Goal: Transaction & Acquisition: Purchase product/service

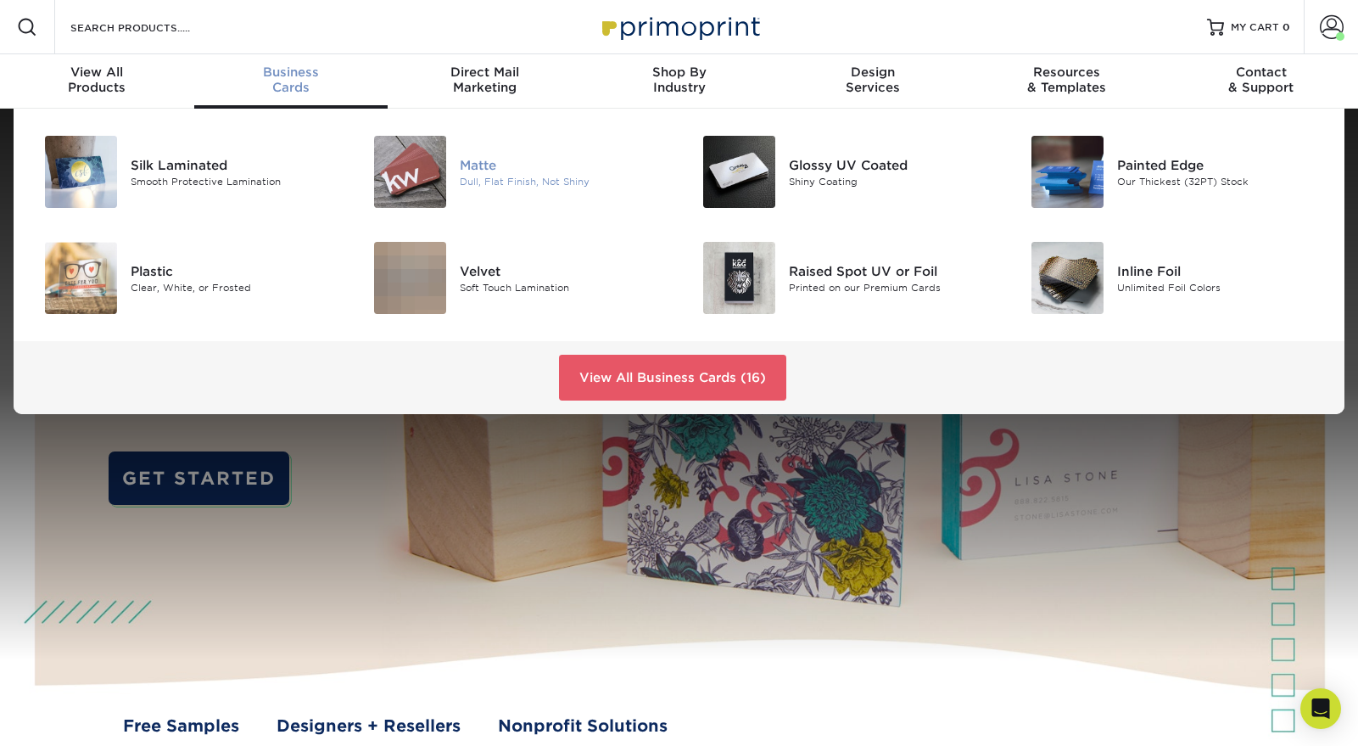
click at [427, 170] on img at bounding box center [410, 172] width 72 height 72
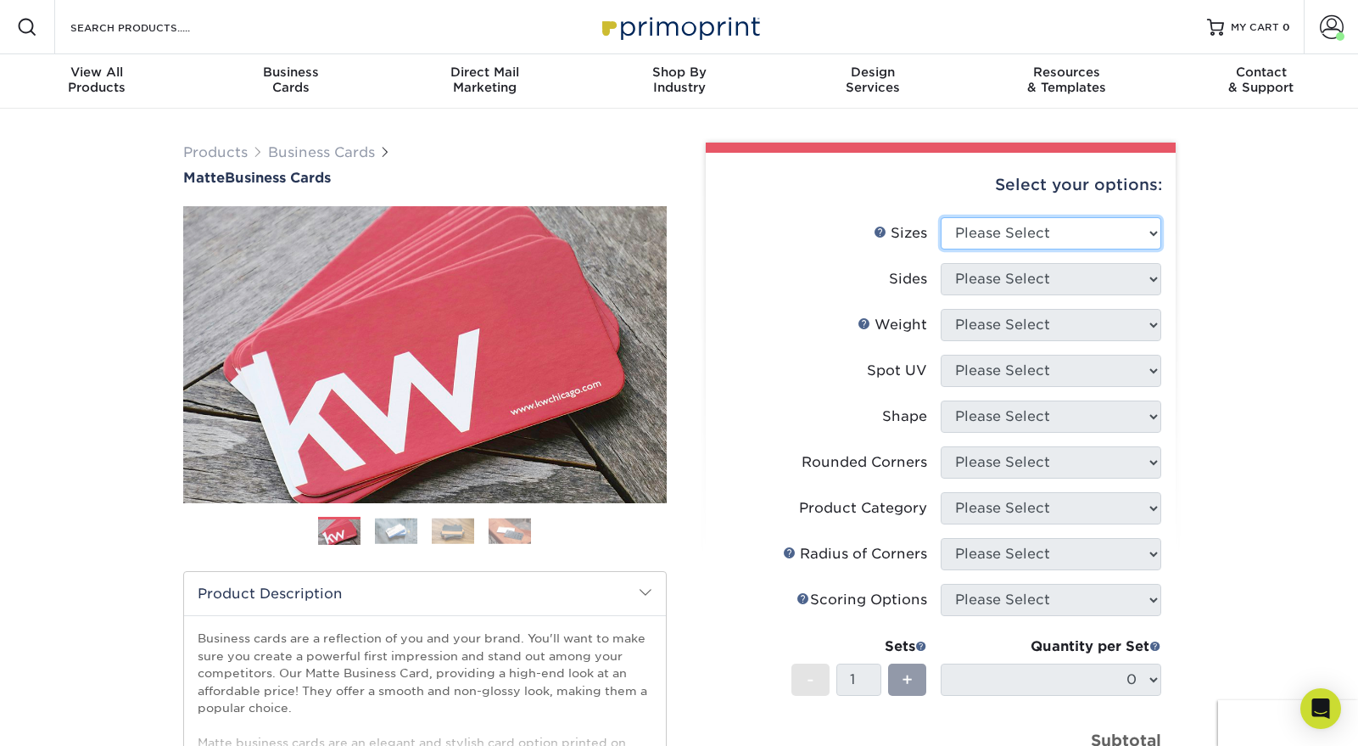
click at [1033, 230] on select "Please Select 1.5" x 3.5" - Mini 1.75" x 3.5" - Mini 2" x 2" - Square 2" x 3" -…" at bounding box center [1051, 233] width 221 height 32
select select "2.00x3.50"
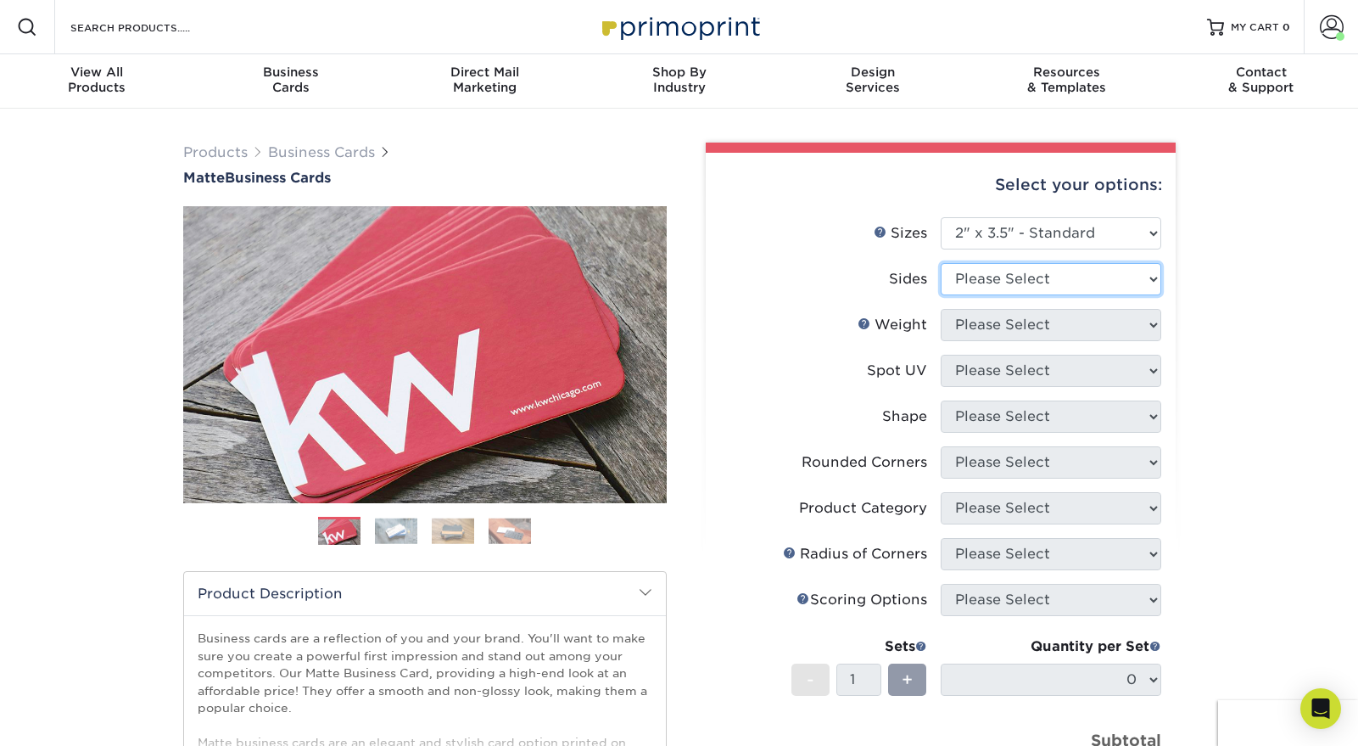
click at [1051, 277] on select "Please Select Print Both Sides Print Front Only" at bounding box center [1051, 279] width 221 height 32
select select "13abbda7-1d64-4f25-8bb2-c179b224825d"
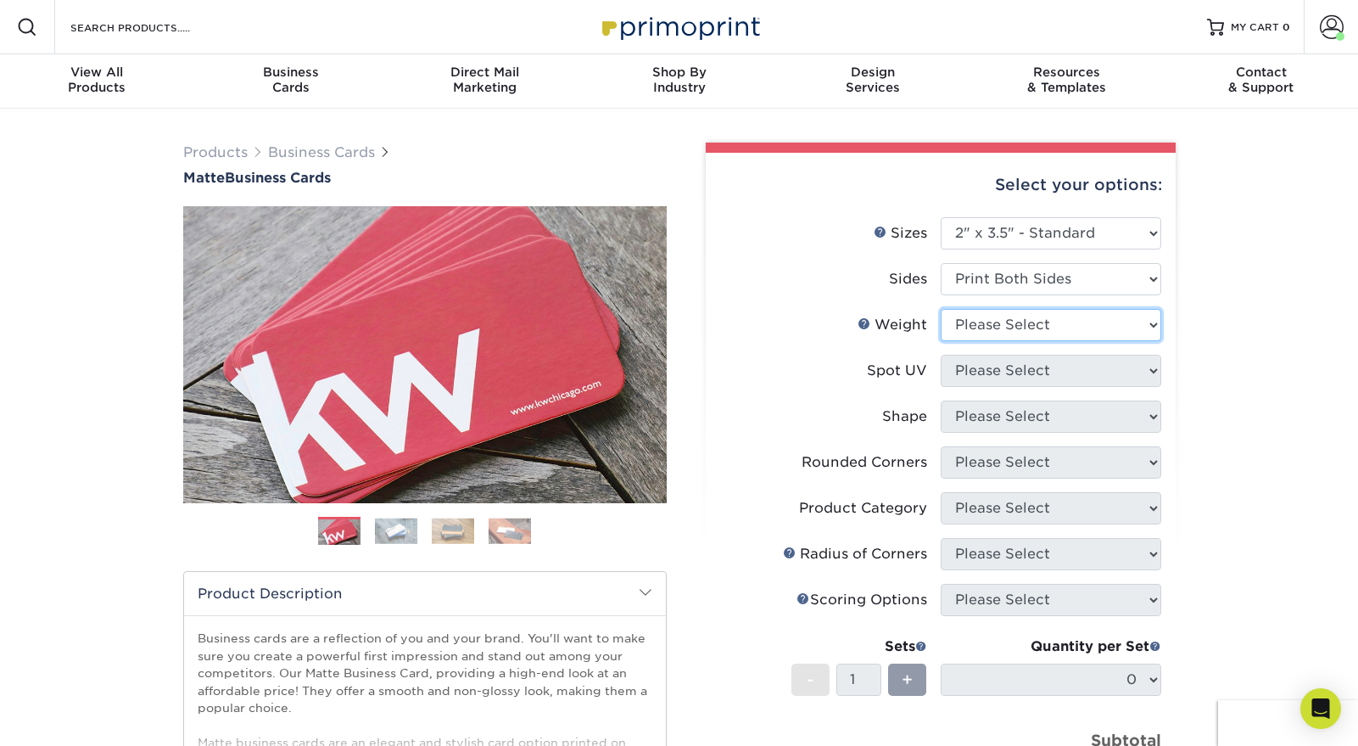
click at [1046, 323] on select "Please Select 16PT 14PT" at bounding box center [1051, 325] width 221 height 32
select select "14PT"
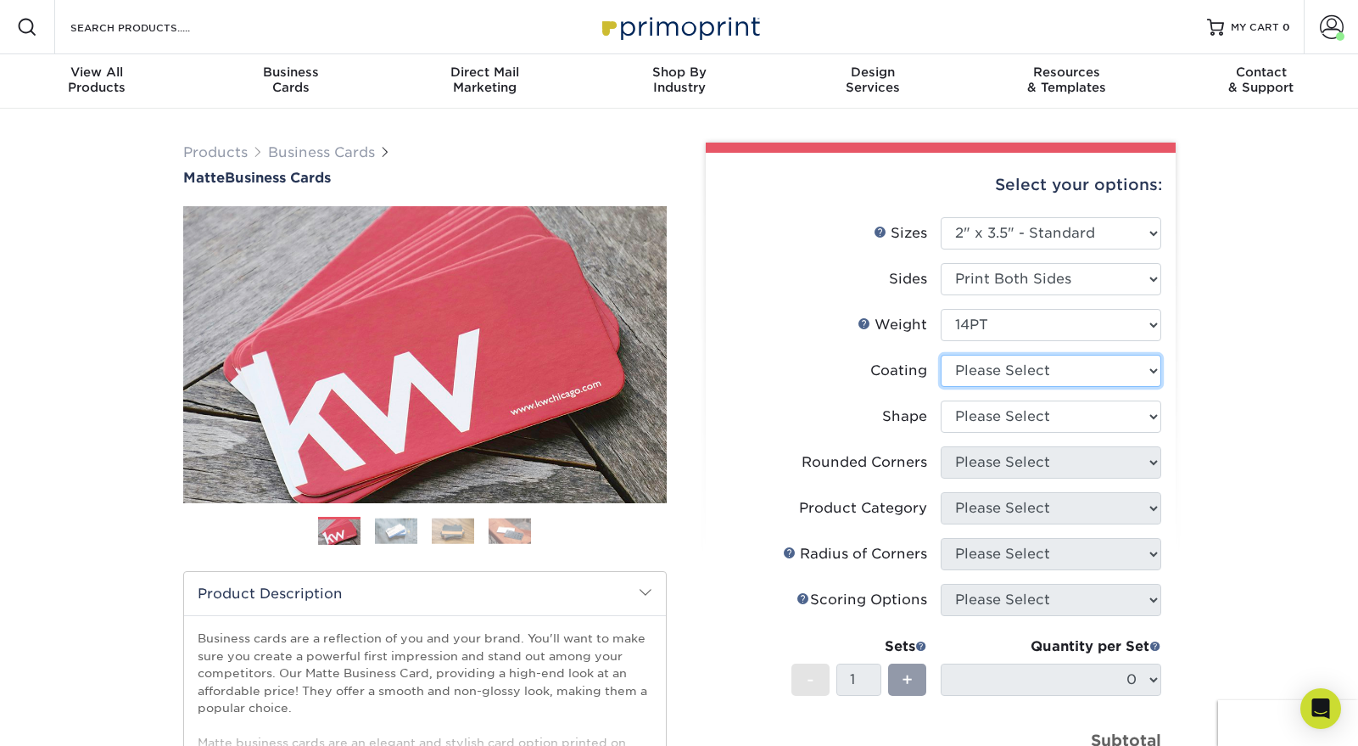
click at [1056, 371] on select at bounding box center [1051, 371] width 221 height 32
select select "121bb7b5-3b4d-429f-bd8d-bbf80e953313"
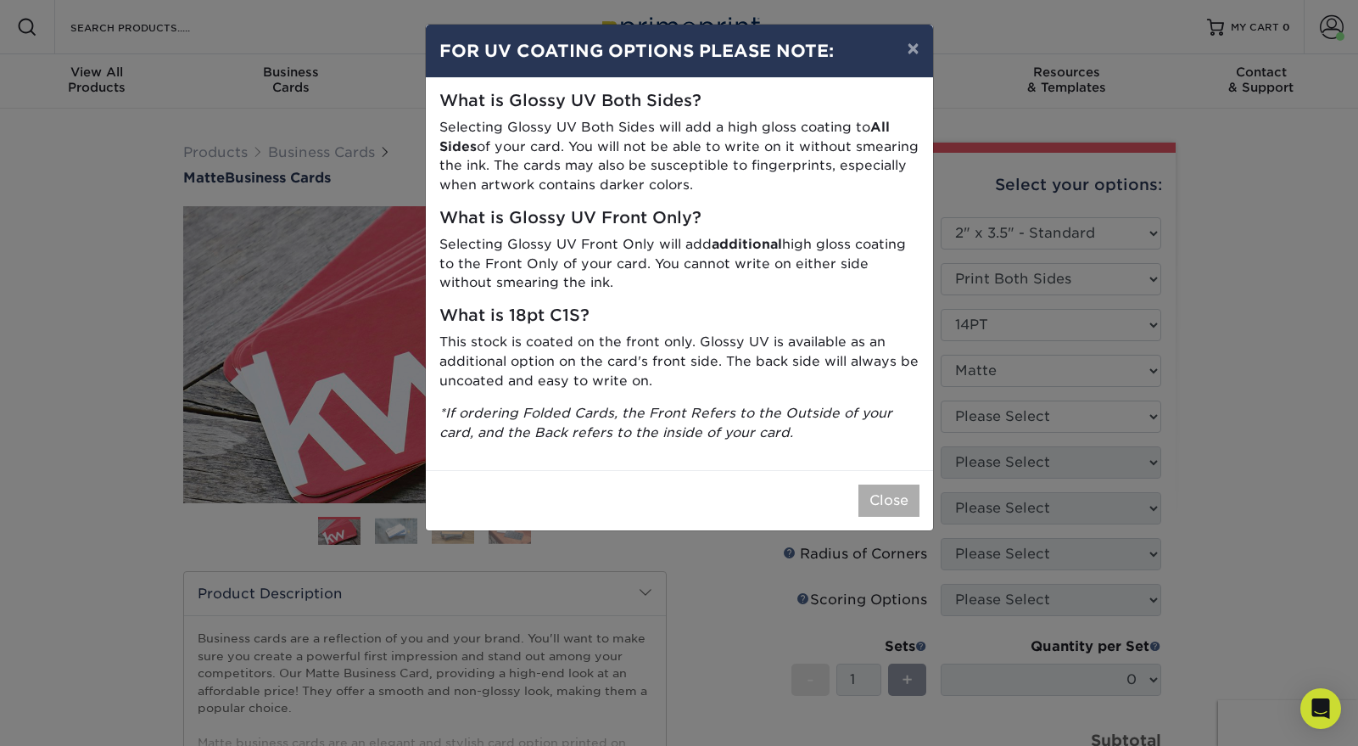
click at [882, 504] on button "Close" at bounding box center [888, 500] width 61 height 32
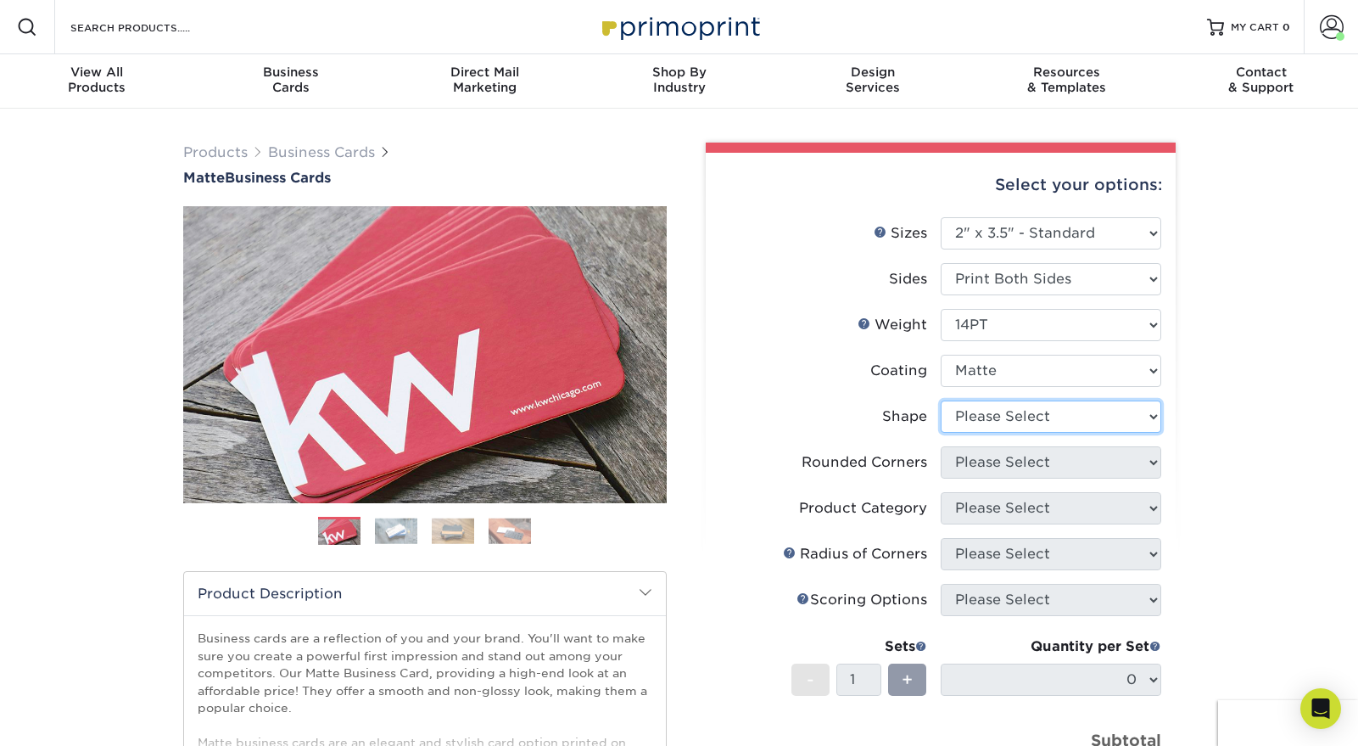
click at [1017, 421] on select "Please Select Standard" at bounding box center [1051, 416] width 221 height 32
select select "standard"
click at [1043, 461] on select "Please Select Yes - Round 2 Corners Yes - Round 4 Corners No" at bounding box center [1051, 462] width 221 height 32
select select "0"
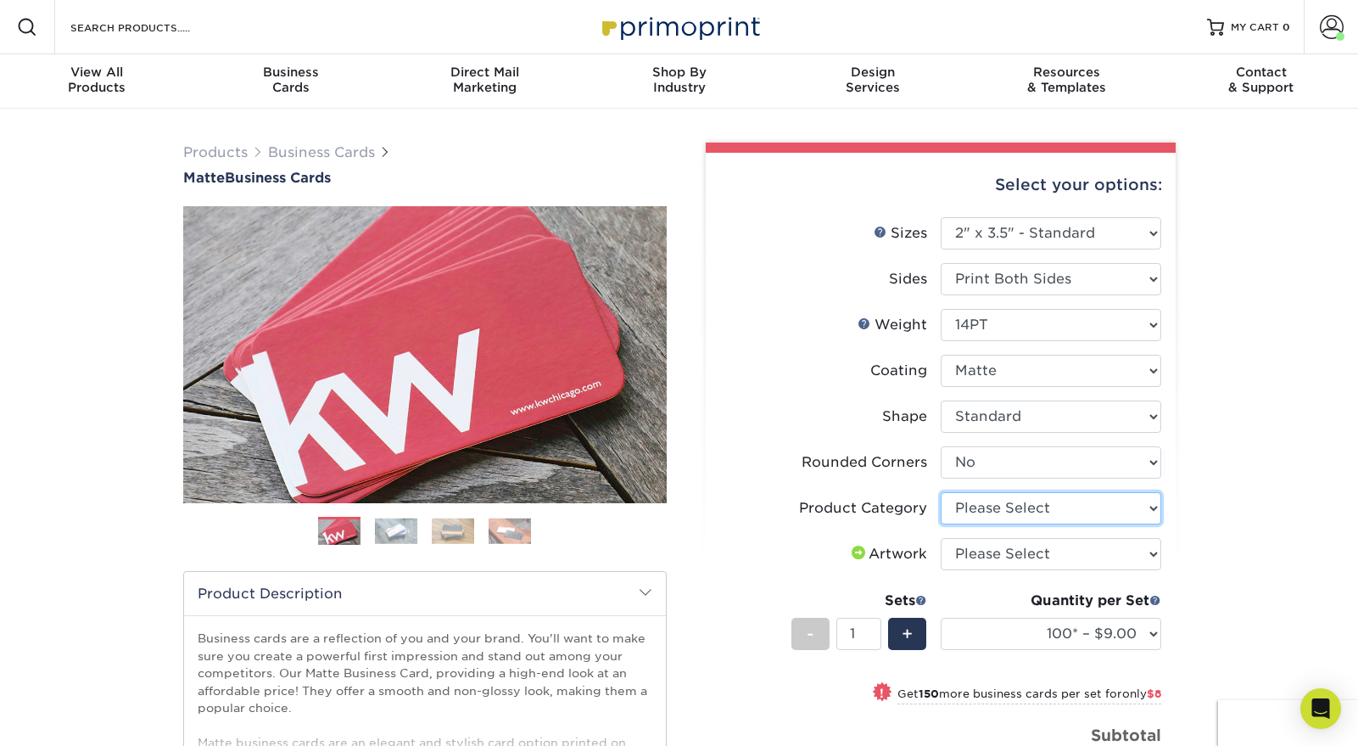
click at [1130, 506] on select "Please Select Business Cards" at bounding box center [1051, 508] width 221 height 32
select select "3b5148f1-0588-4f88-a218-97bcfdce65c1"
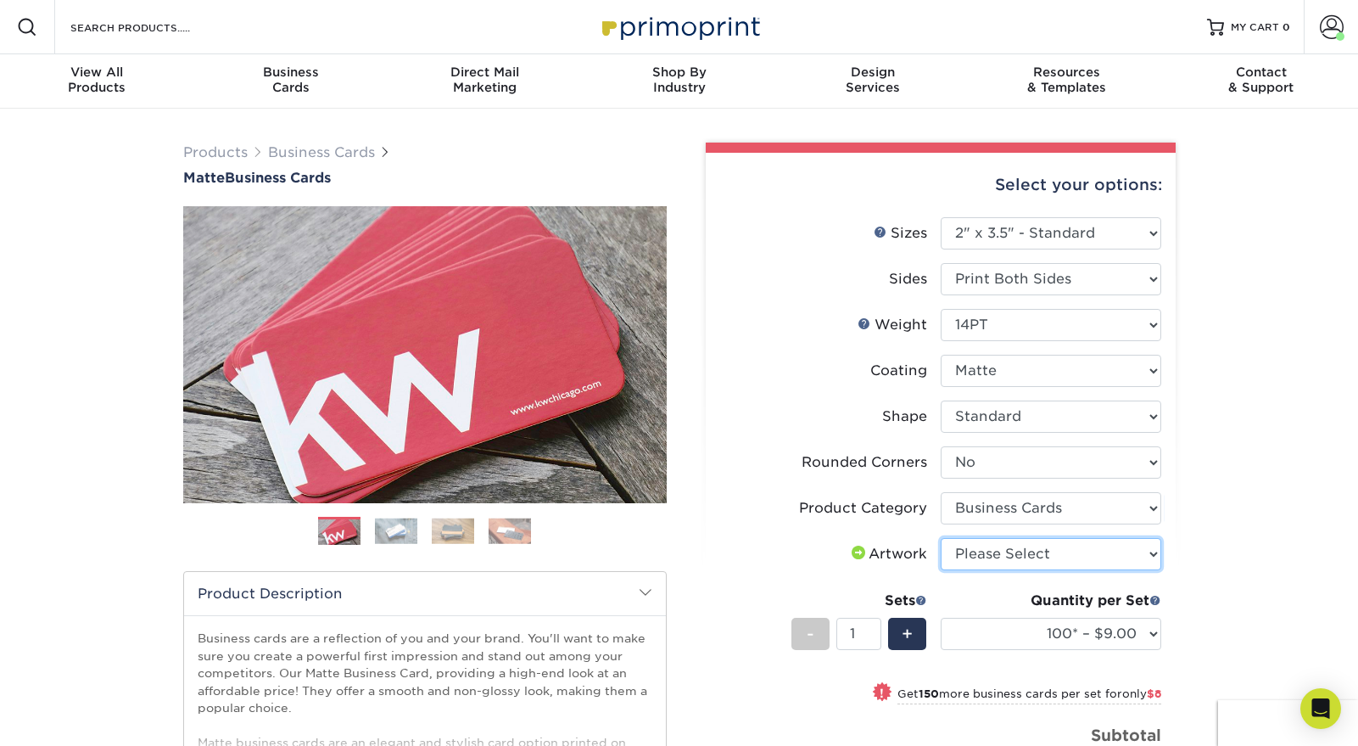
click at [1107, 558] on select "Please Select I will upload files I need a design - $100" at bounding box center [1051, 554] width 221 height 32
select select "upload"
click at [1073, 626] on select "100* – $9.00 250* – $17.00 500 – $33.00 1000 – $42.00 2500 – $75.00 5000 – $143…" at bounding box center [1051, 633] width 221 height 32
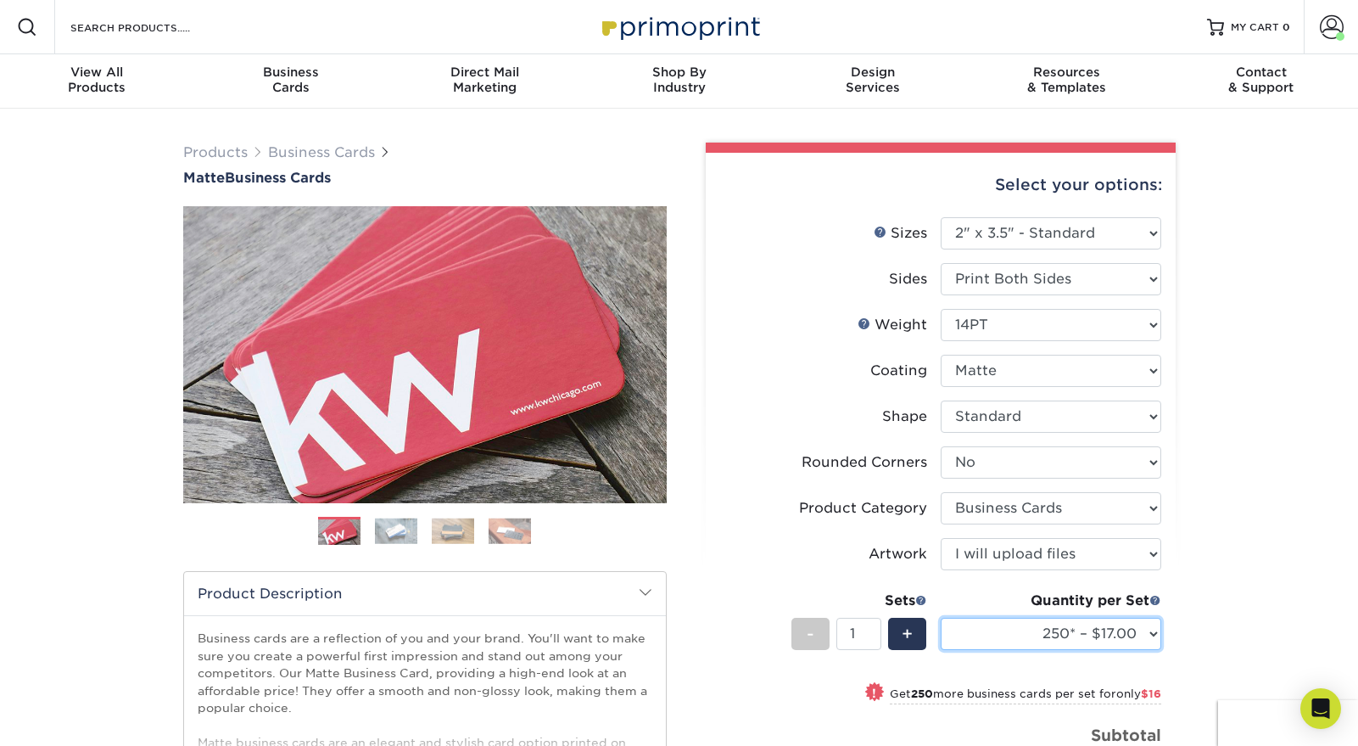
click at [1081, 629] on select "100* – $9.00 250* – $17.00 500 – $33.00 1000 – $42.00 2500 – $75.00 5000 – $143…" at bounding box center [1051, 633] width 221 height 32
select select "500 – $33.00"
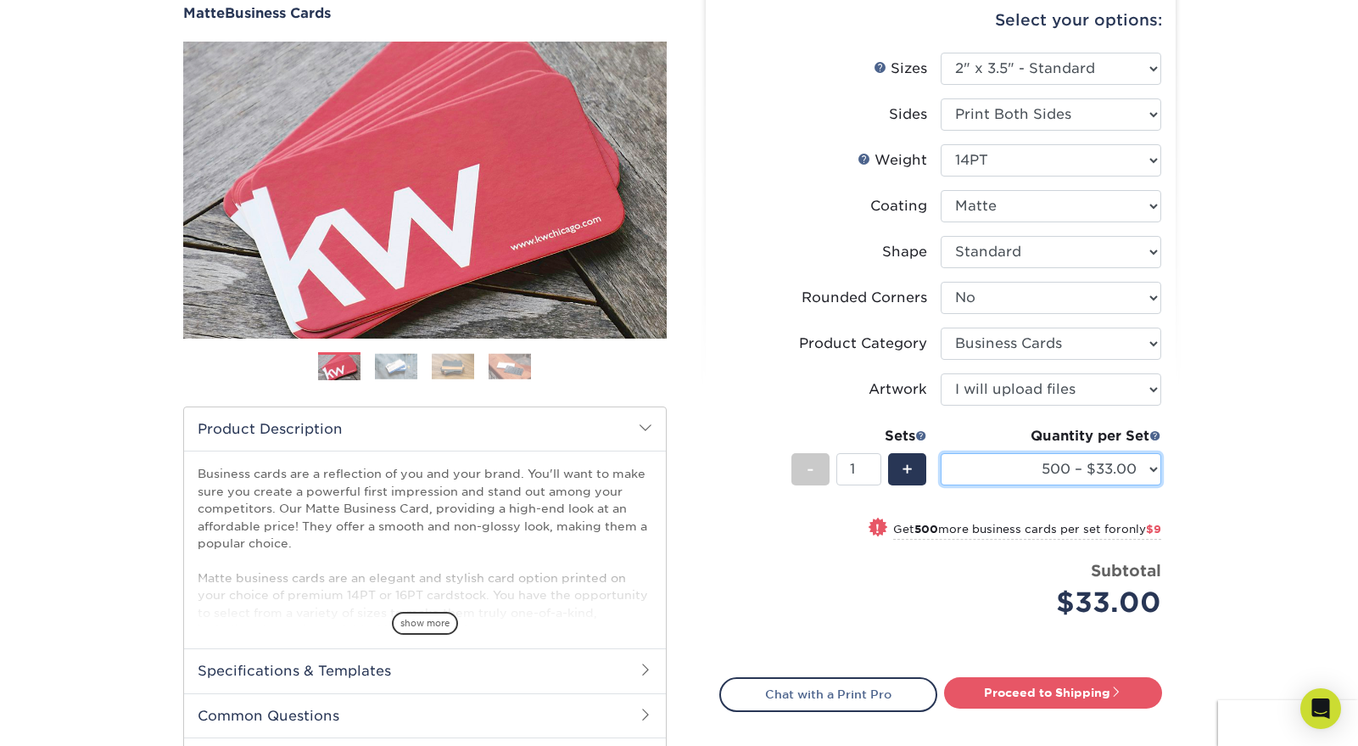
scroll to position [189, 0]
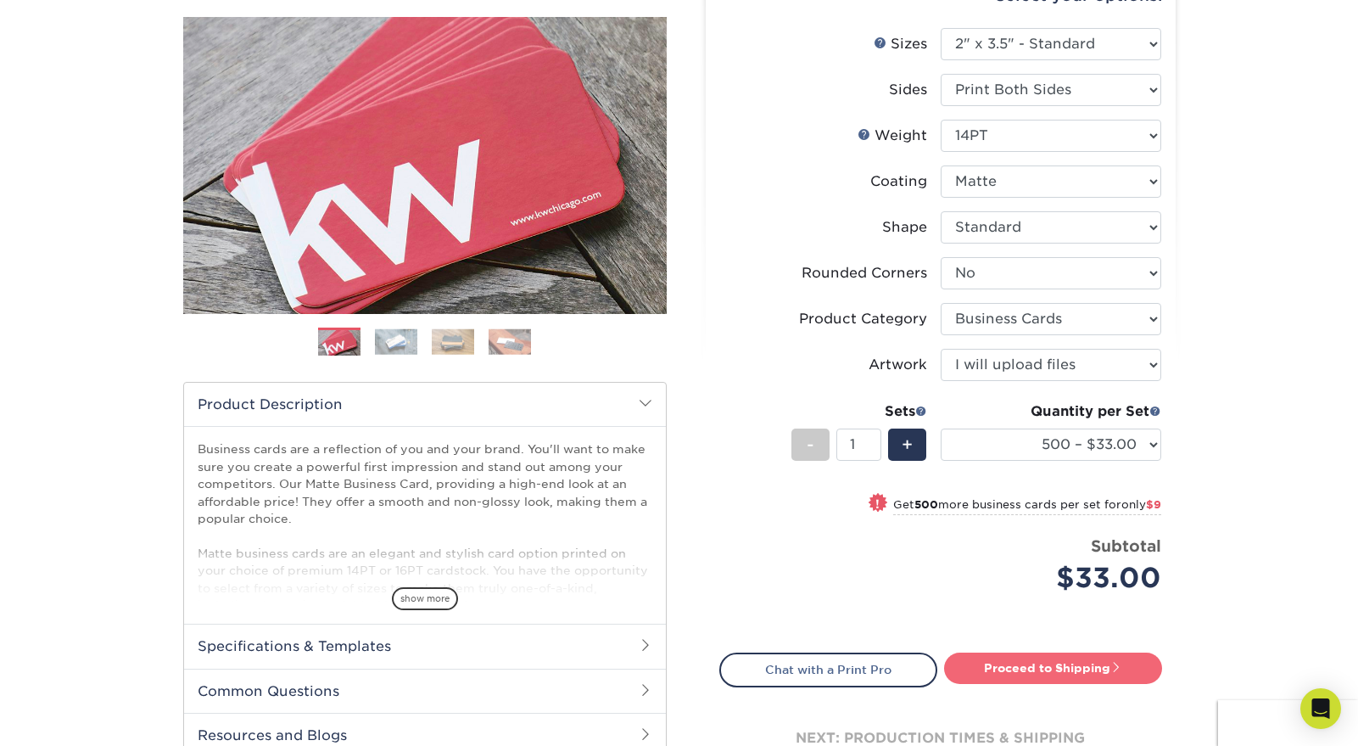
click at [1038, 661] on link "Proceed to Shipping" at bounding box center [1053, 667] width 218 height 31
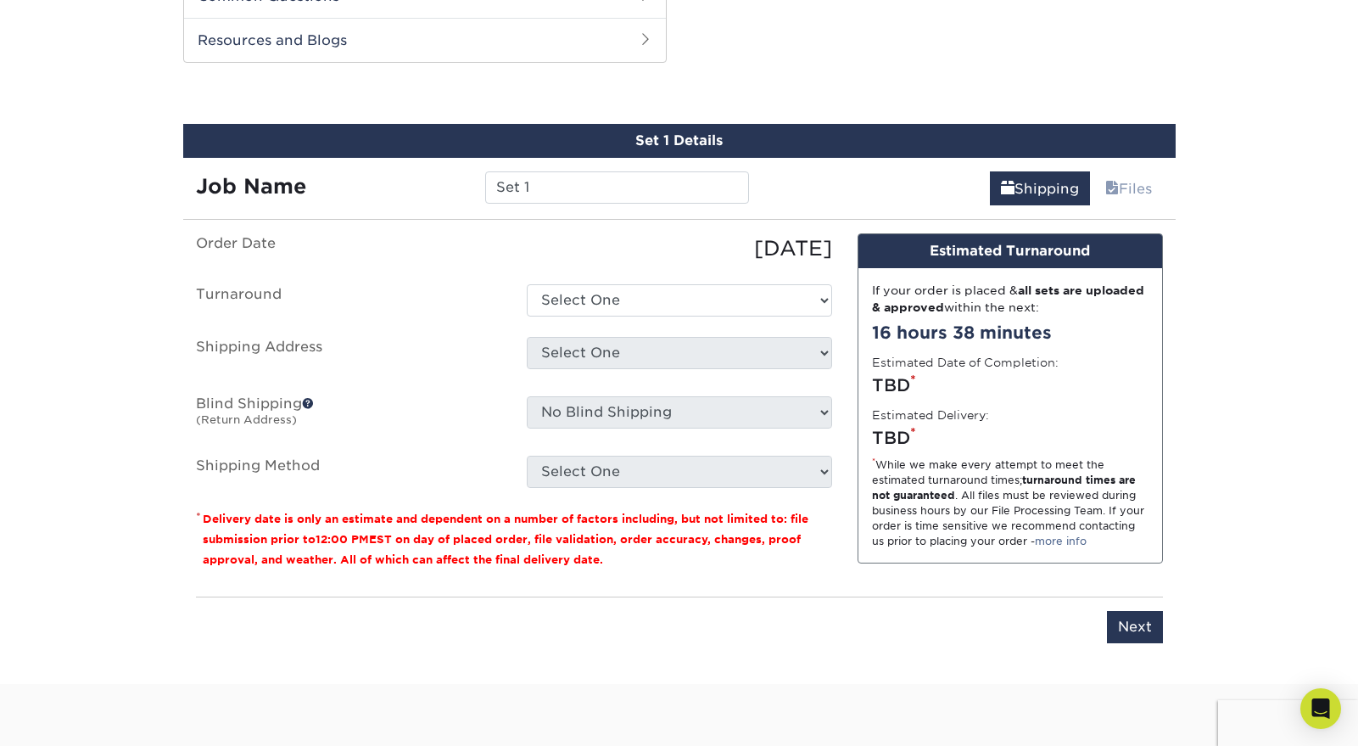
scroll to position [887, 0]
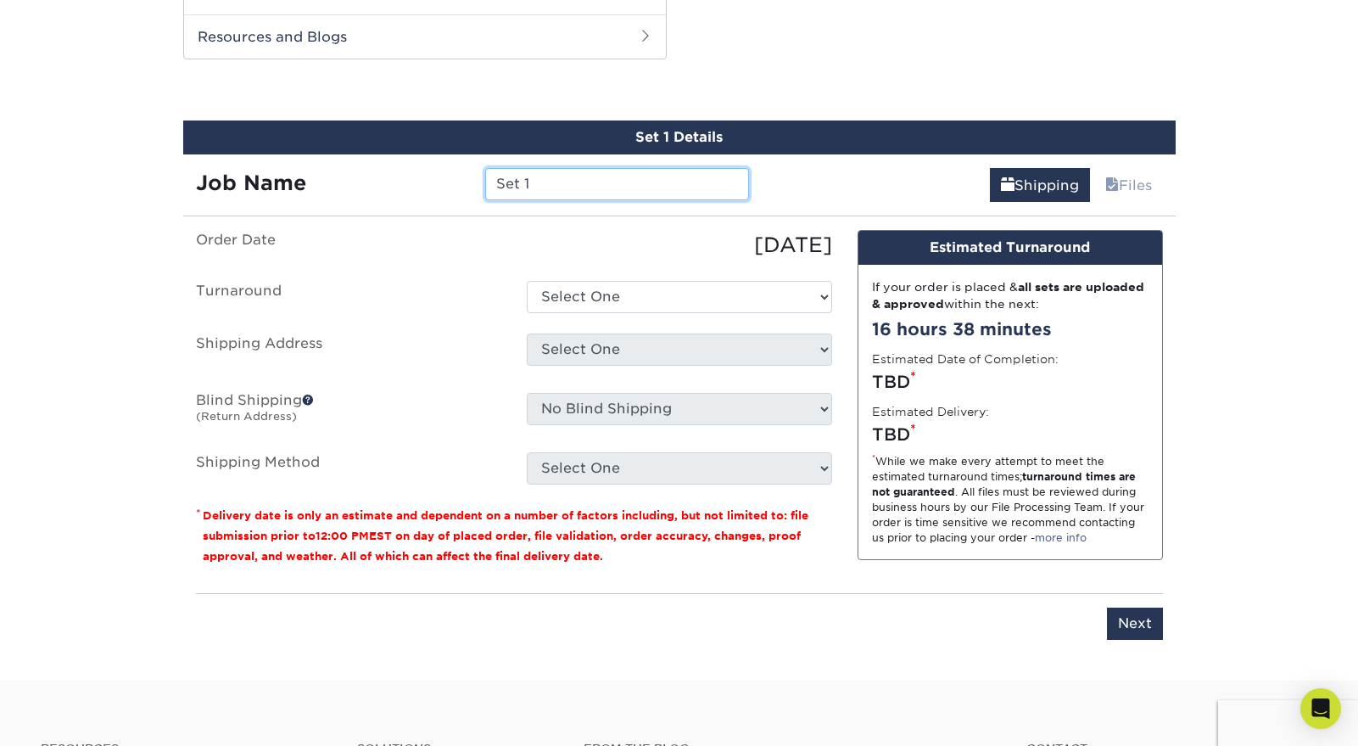
click at [561, 179] on input "Set 1" at bounding box center [617, 184] width 264 height 32
type input "[DATE] [PERSON_NAME] - BC"
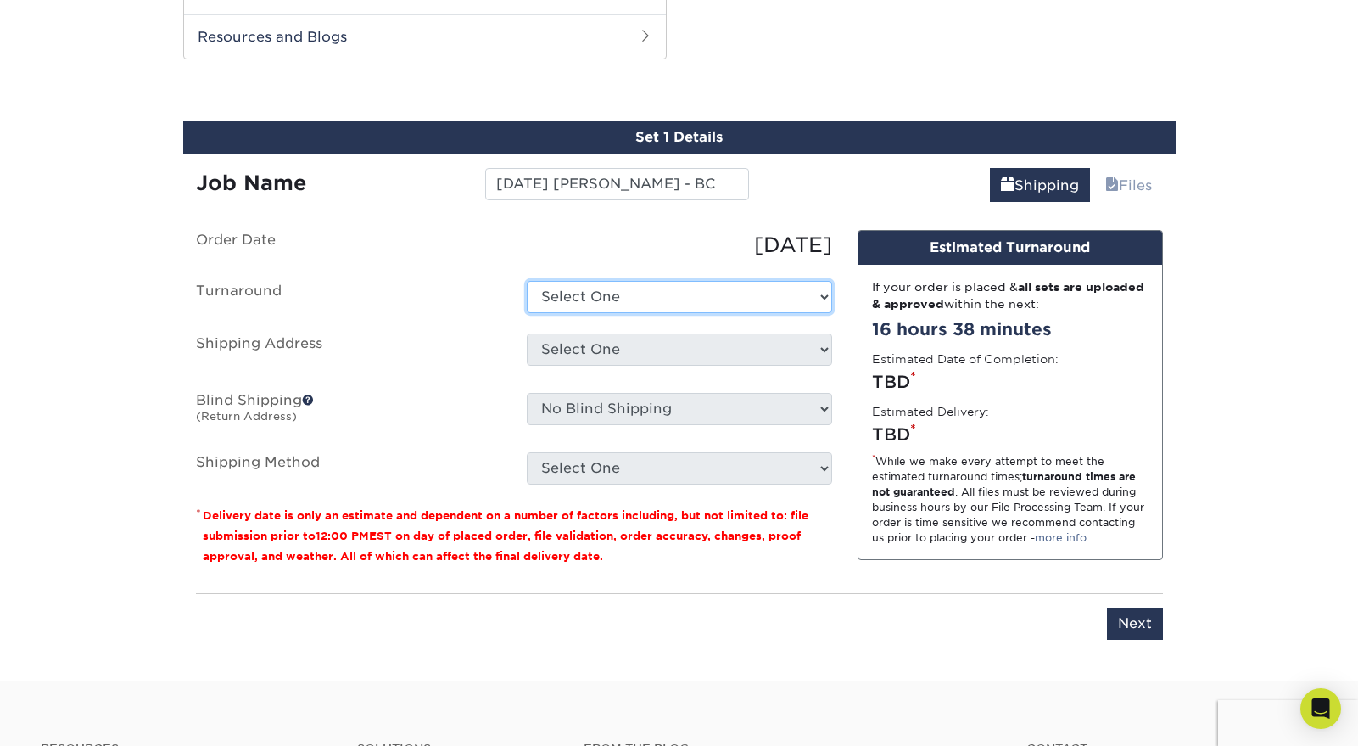
click at [629, 292] on select "Select One 2-4 Business Days 2 Day Next Business Day" at bounding box center [679, 297] width 305 height 32
select select "4593e6bc-33d2-4cf1-a66b-d77e9d82a3cc"
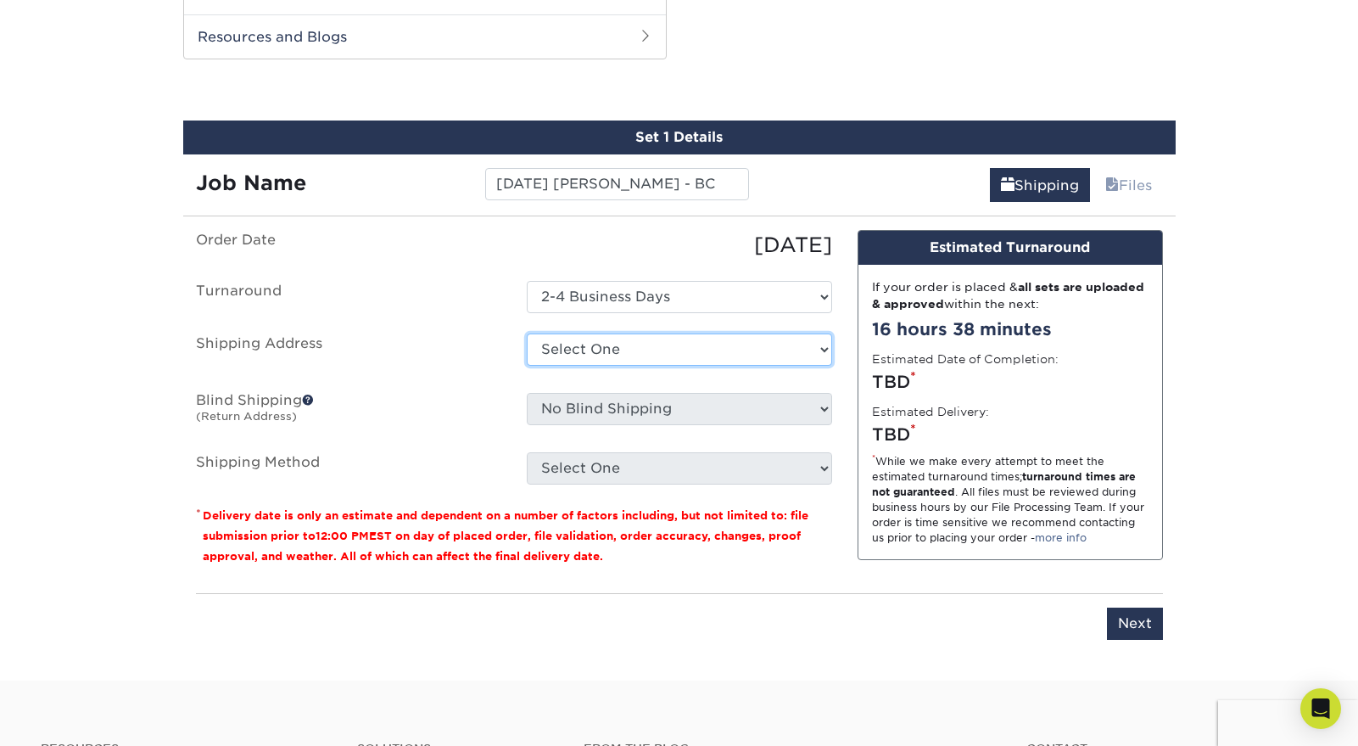
click at [651, 355] on select "Select One Business Cards - Leanne King Carolina Caring Carolina Caring Carolin…" at bounding box center [679, 349] width 305 height 32
select select "139857"
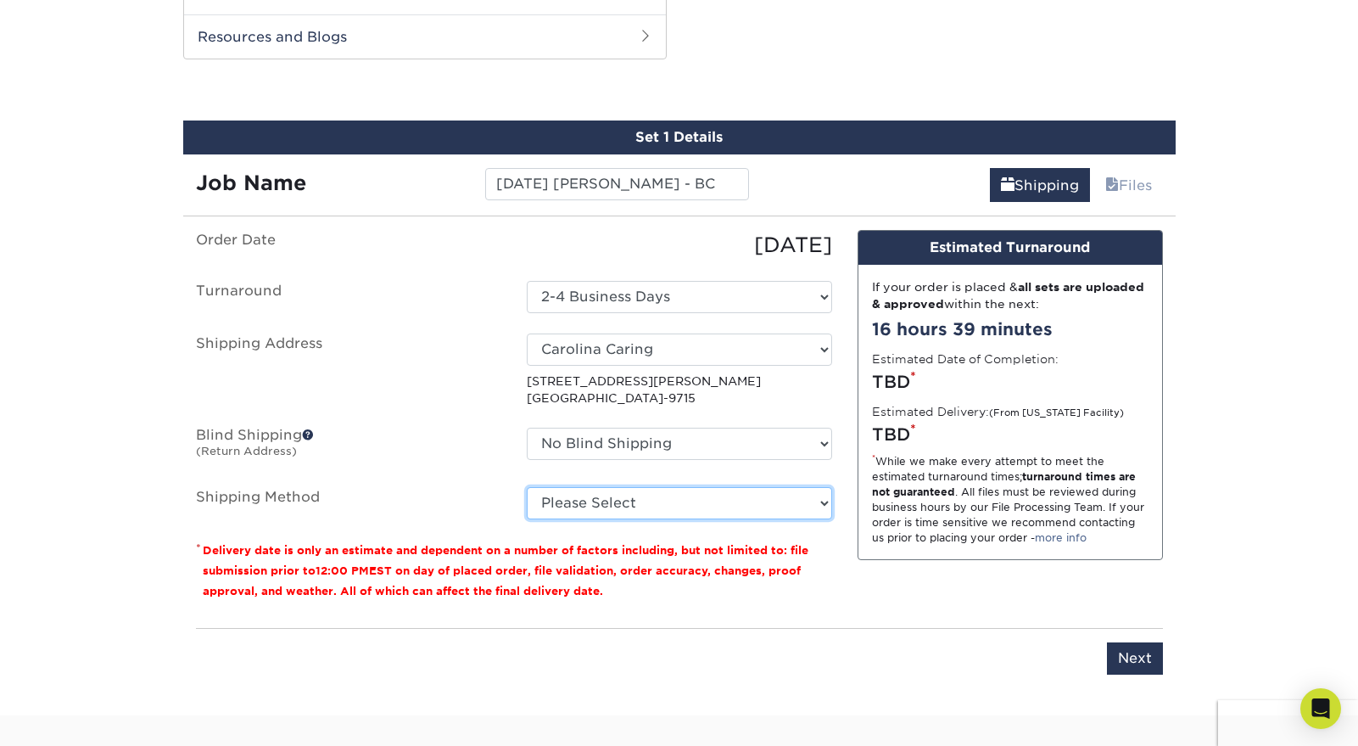
click at [811, 505] on select "Please Select Ground Shipping (+$8.96) 3 Day Shipping Service (+$15.38) 2 Day A…" at bounding box center [679, 503] width 305 height 32
select select "03"
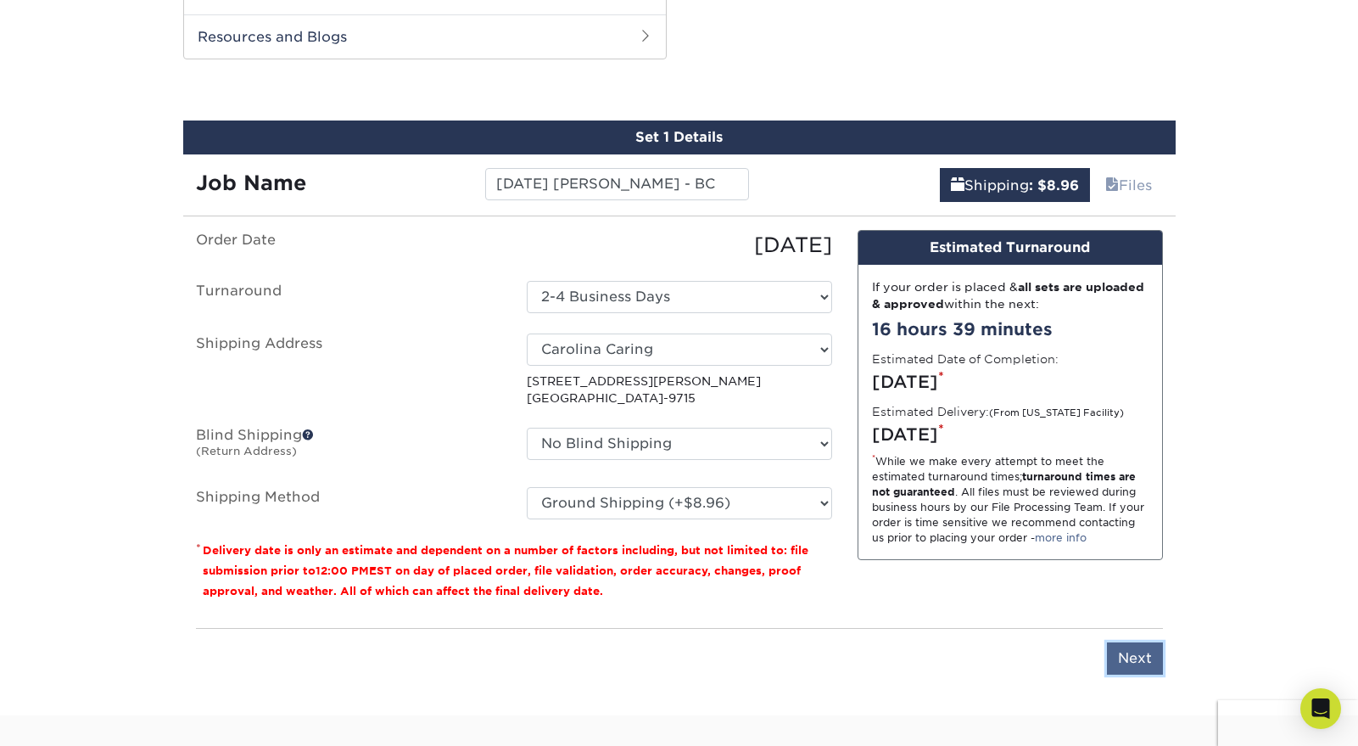
click at [1129, 651] on input "Next" at bounding box center [1135, 658] width 56 height 32
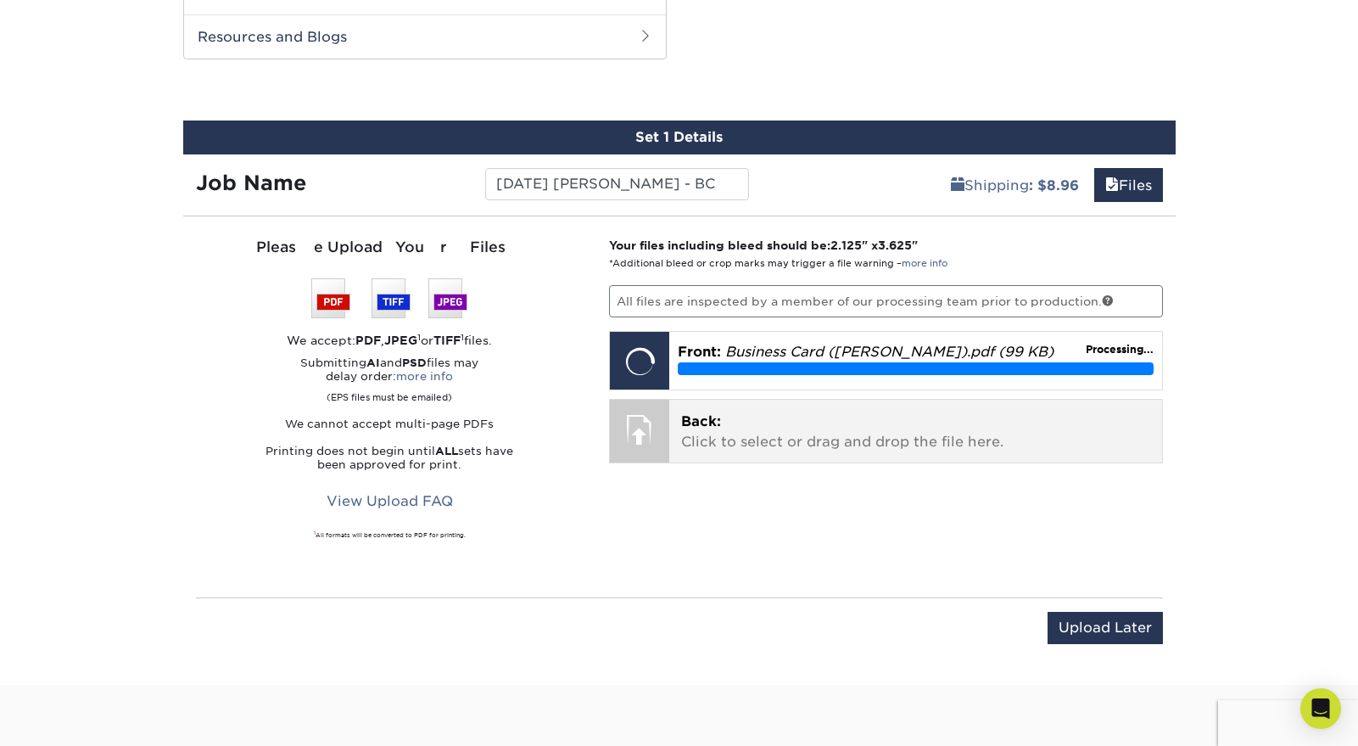
click at [746, 428] on p "Back: Click to select or drag and drop the file here." at bounding box center [915, 431] width 469 height 41
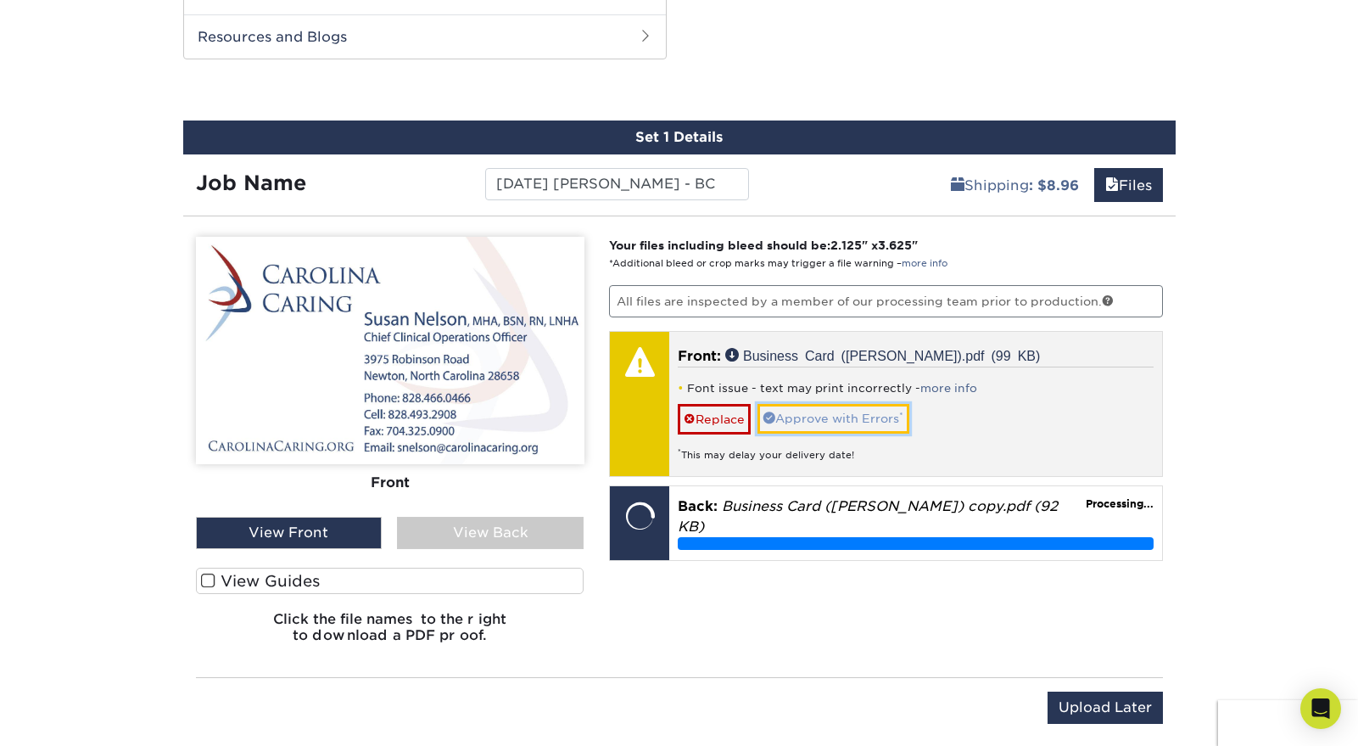
click at [815, 416] on link "Approve with Errors *" at bounding box center [833, 418] width 152 height 29
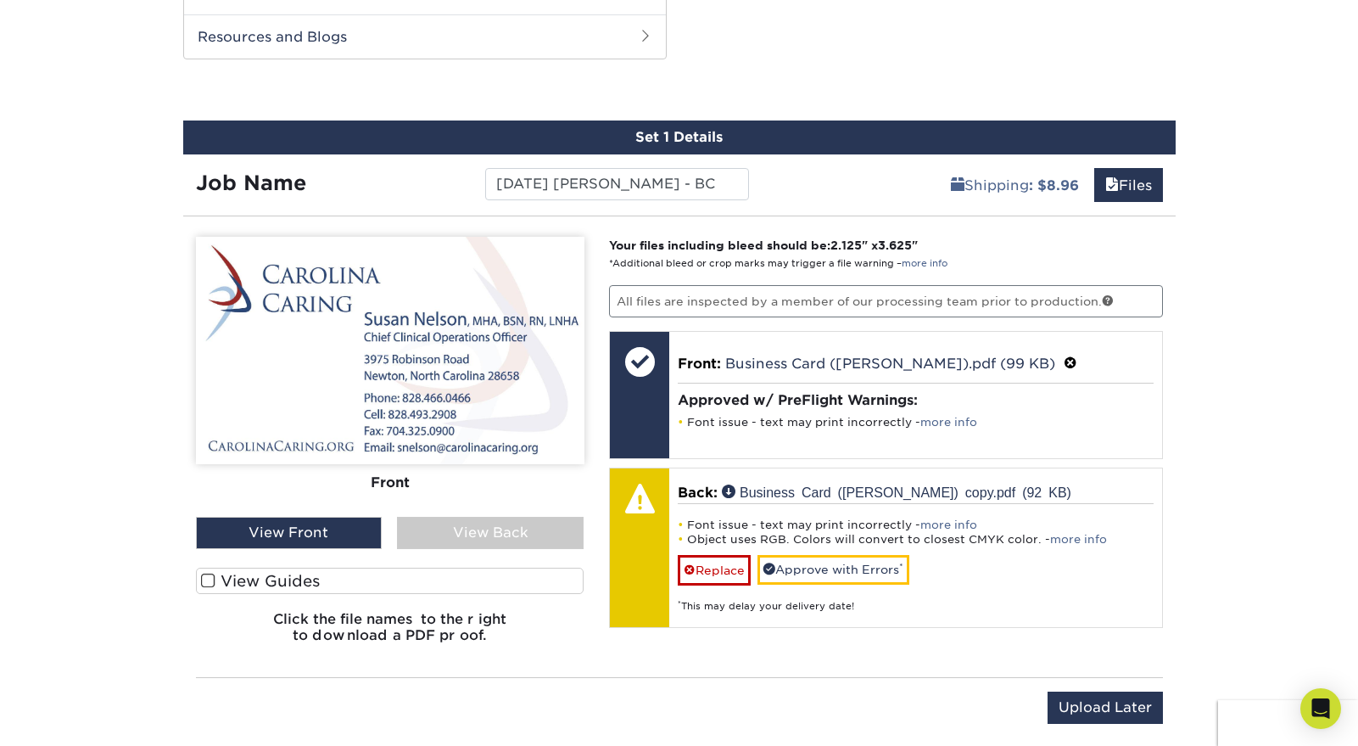
click at [487, 523] on div "View Back" at bounding box center [490, 533] width 187 height 32
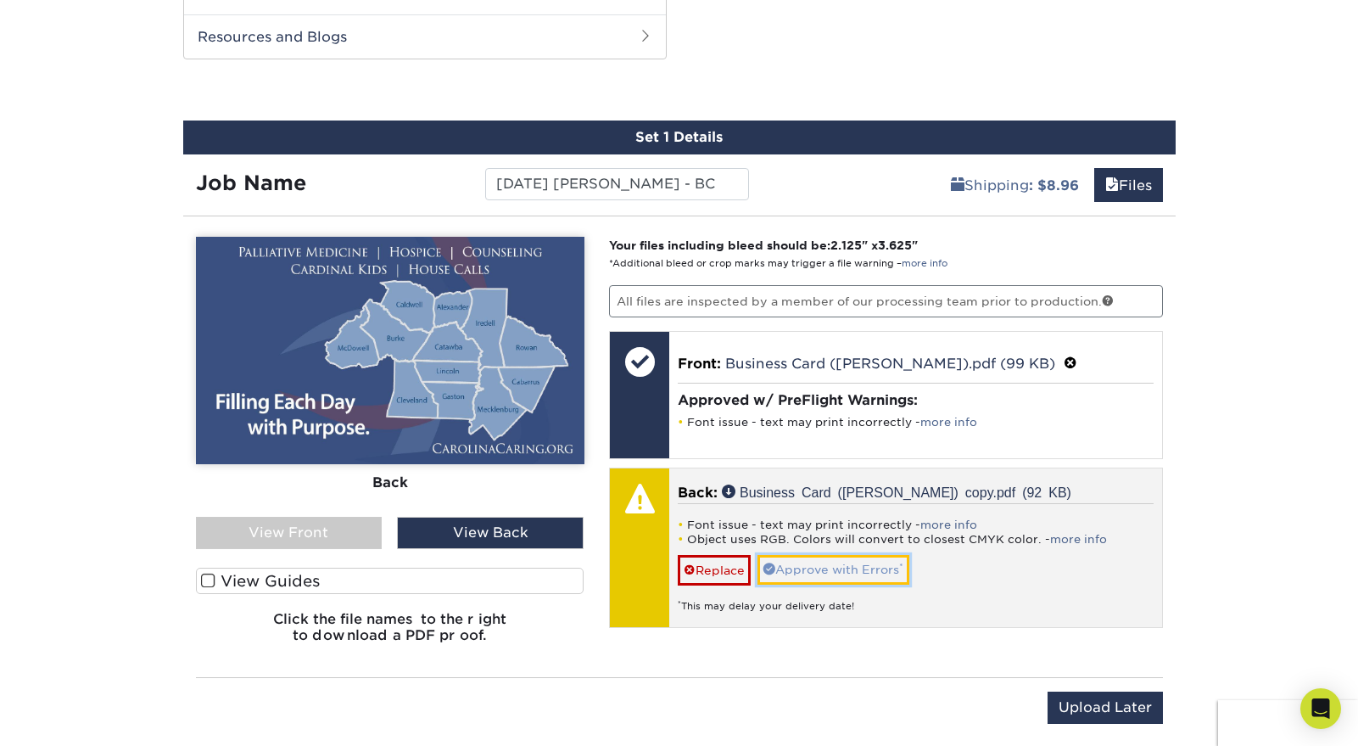
click at [850, 565] on link "Approve with Errors *" at bounding box center [833, 569] width 152 height 29
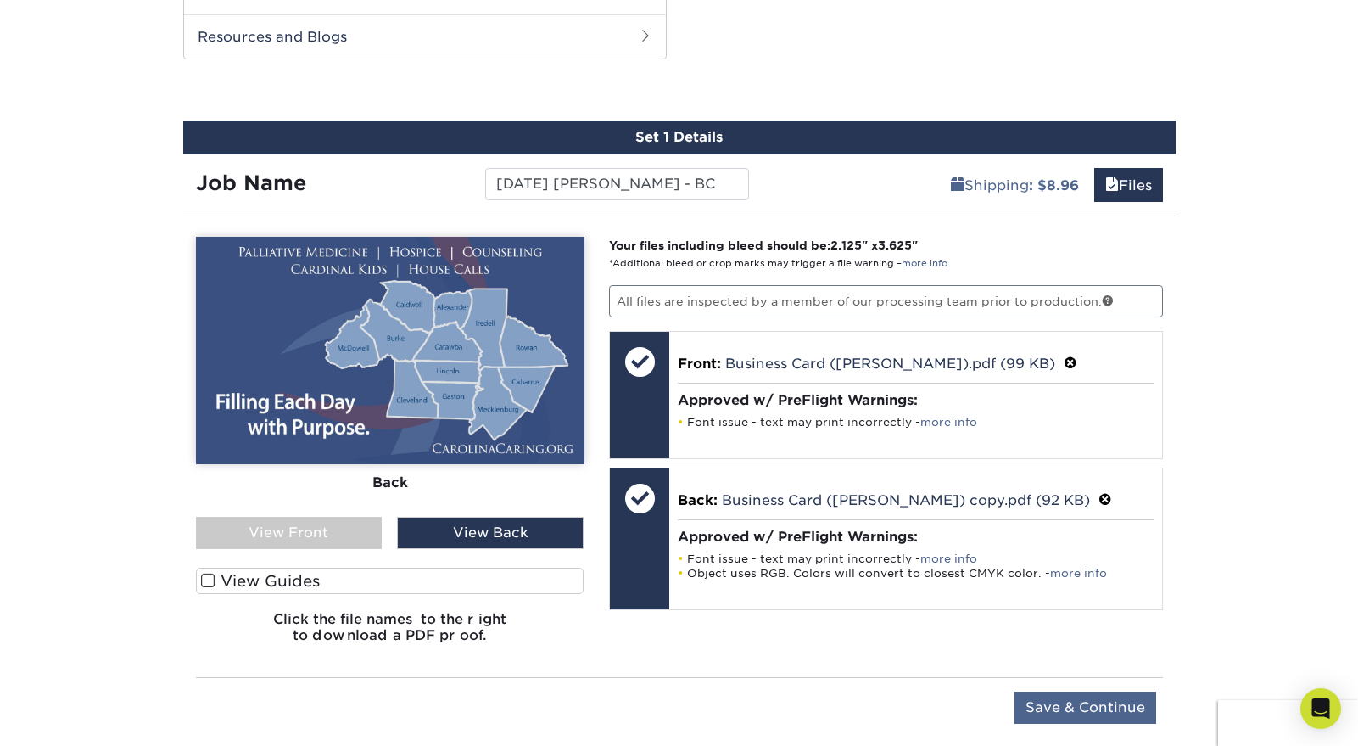
click at [1057, 700] on input "Save & Continue" at bounding box center [1085, 707] width 142 height 32
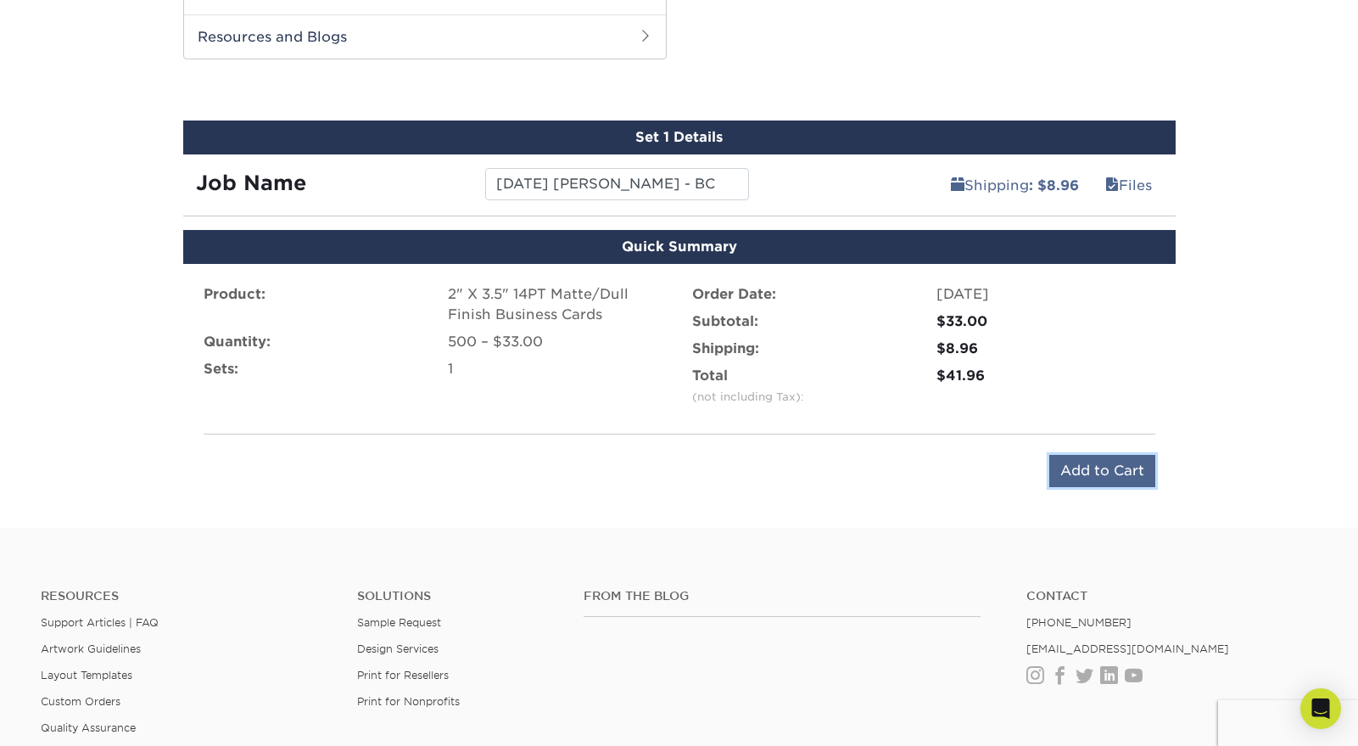
click at [1087, 478] on input "Add to Cart" at bounding box center [1102, 471] width 106 height 32
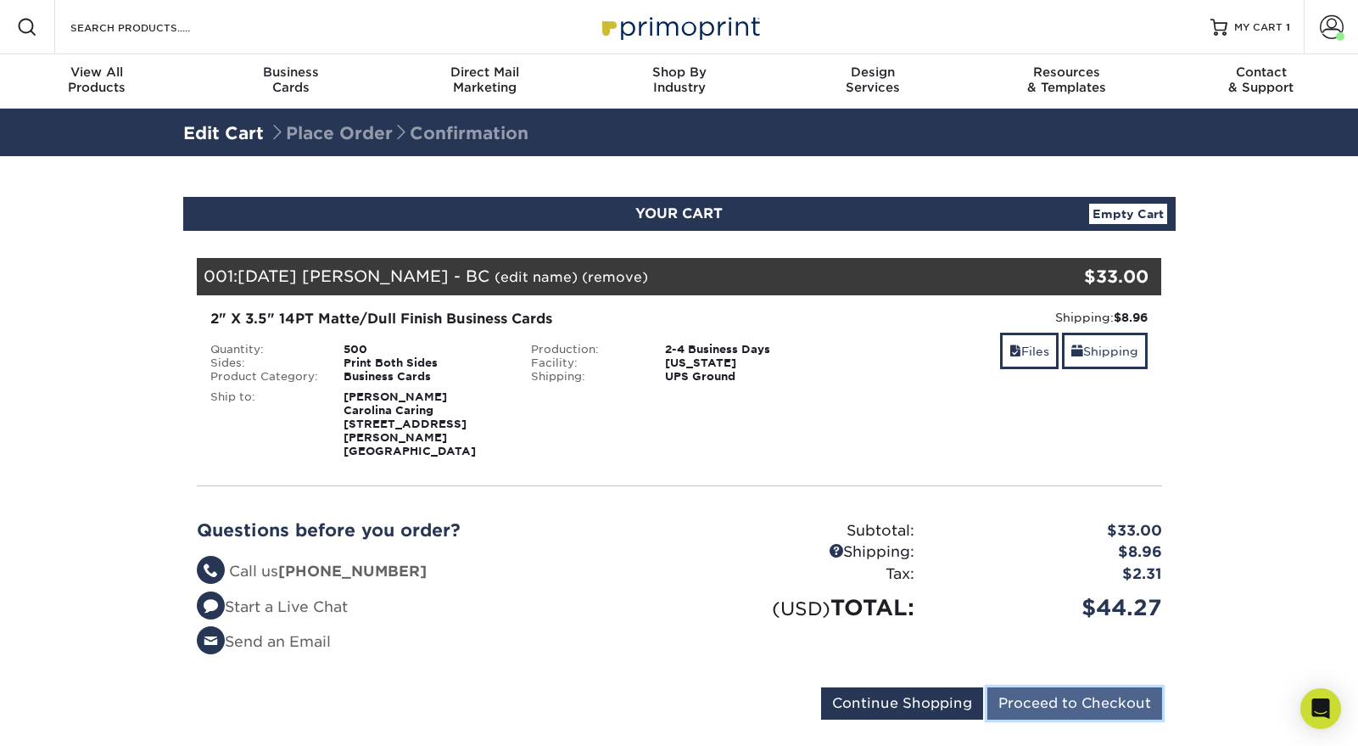
click at [1047, 687] on input "Proceed to Checkout" at bounding box center [1074, 703] width 175 height 32
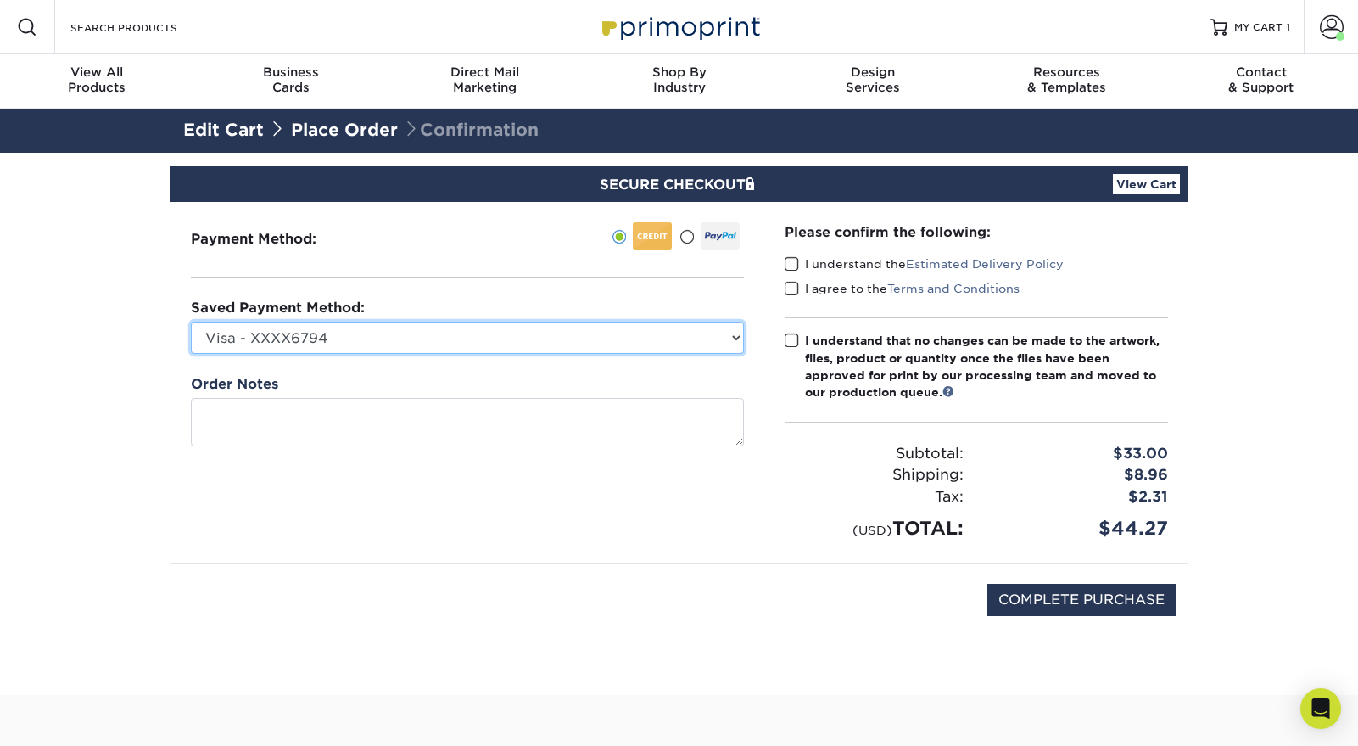
click at [729, 336] on select "Visa - XXXX6794 Visa - XXXX7081 Visa - XXXX2172 Visa - XXXX1584 Visa - XXXX7084…" at bounding box center [467, 337] width 553 height 32
select select "69163"
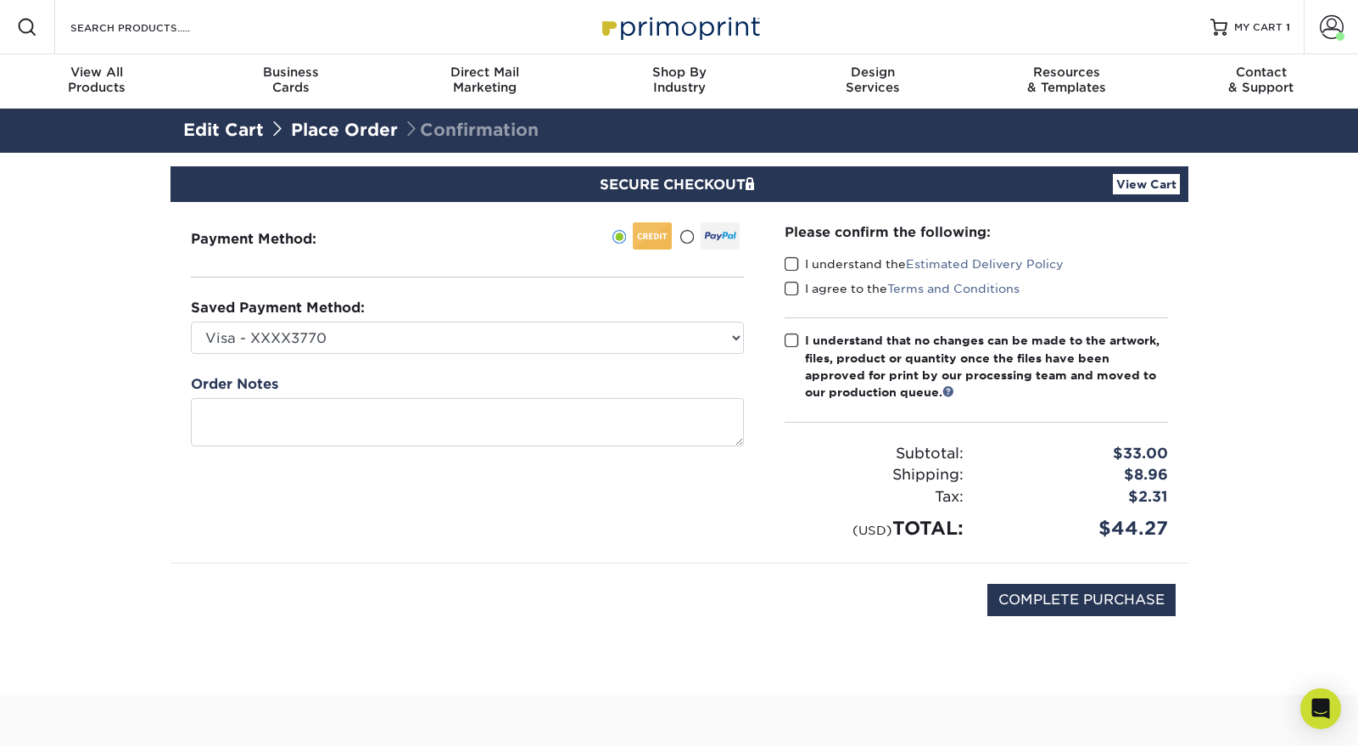
click at [796, 265] on span at bounding box center [792, 264] width 14 height 16
click at [0, 0] on input "I understand the Estimated Delivery Policy" at bounding box center [0, 0] width 0 height 0
click at [791, 288] on span at bounding box center [792, 289] width 14 height 16
click at [0, 0] on input "I agree to the Terms and Conditions" at bounding box center [0, 0] width 0 height 0
click at [788, 340] on span at bounding box center [792, 340] width 14 height 16
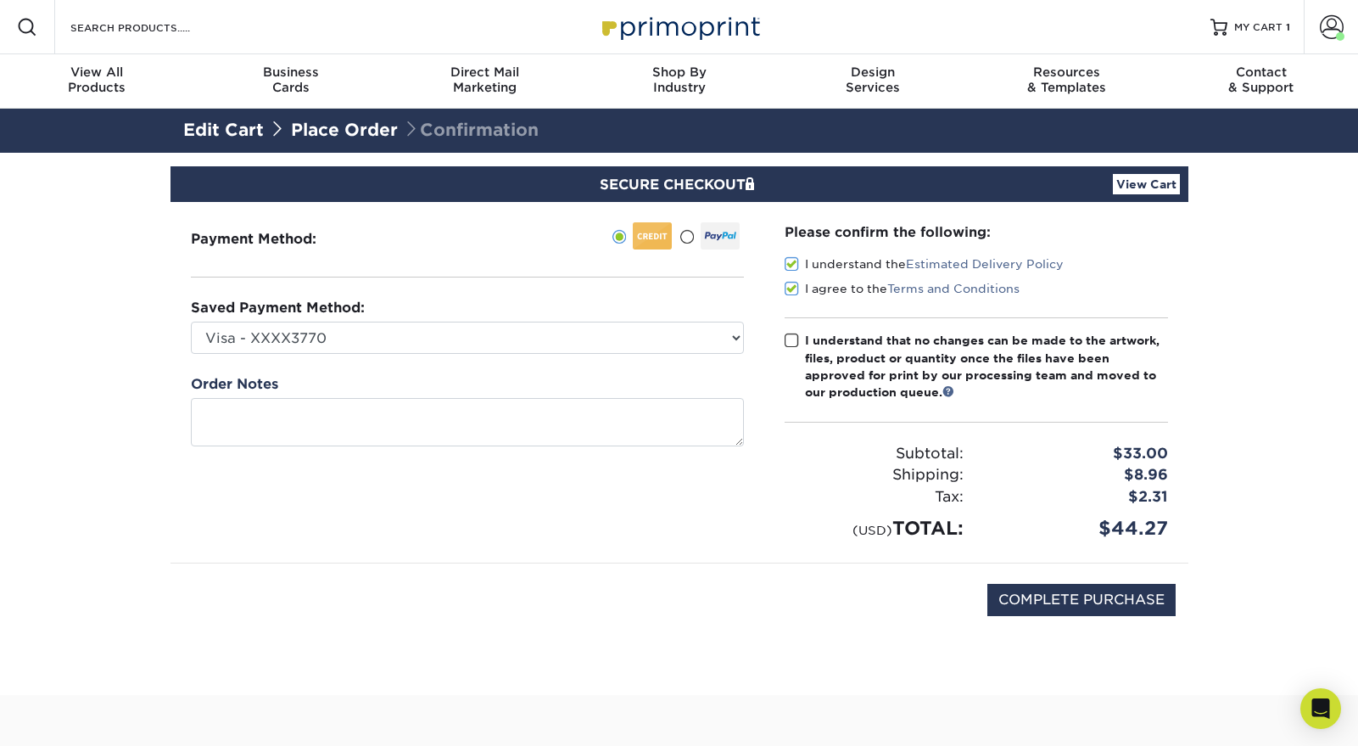
click at [0, 0] on input "I understand that no changes can be made to the artwork, files, product or quan…" at bounding box center [0, 0] width 0 height 0
click at [1092, 601] on input "COMPLETE PURCHASE" at bounding box center [1081, 600] width 188 height 32
type input "PROCESSING, PLEASE WAIT..."
